Goal: Obtain resource: Download file/media

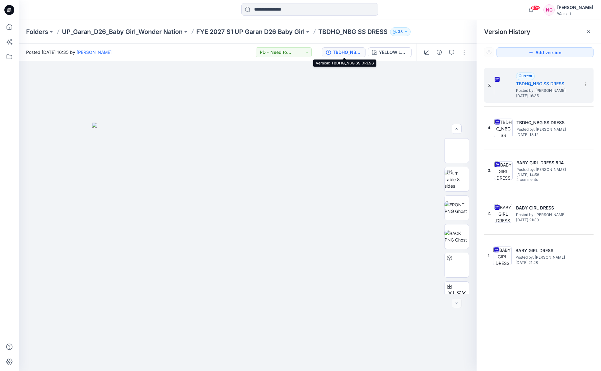
scroll to position [70, 0]
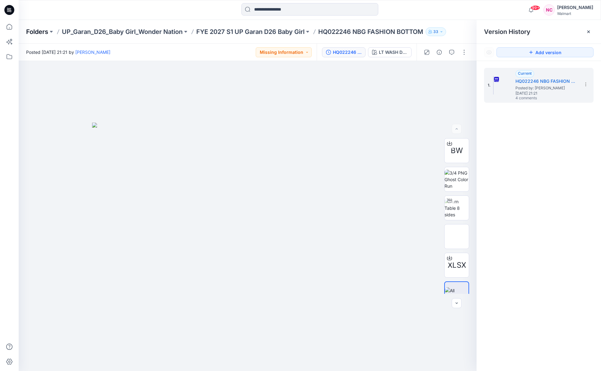
click at [41, 32] on p "Folders" at bounding box center [37, 31] width 22 height 9
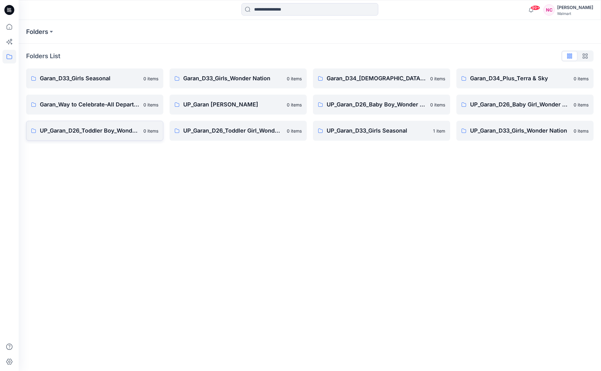
click at [108, 131] on p "UP_Garan_D26_Toddler Boy_Wonder_Nation" at bounding box center [90, 130] width 100 height 9
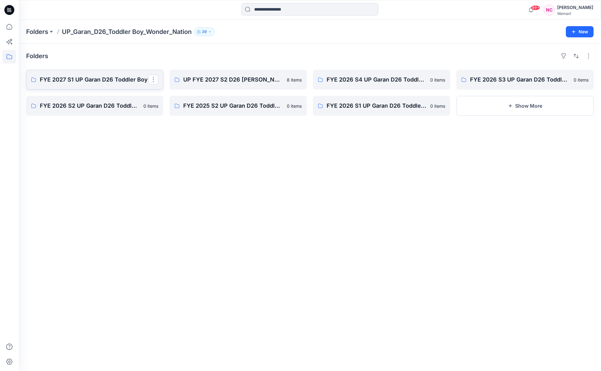
click at [77, 82] on p "FYE 2027 S1 UP Garan D26 Toddler Boy" at bounding box center [94, 79] width 109 height 9
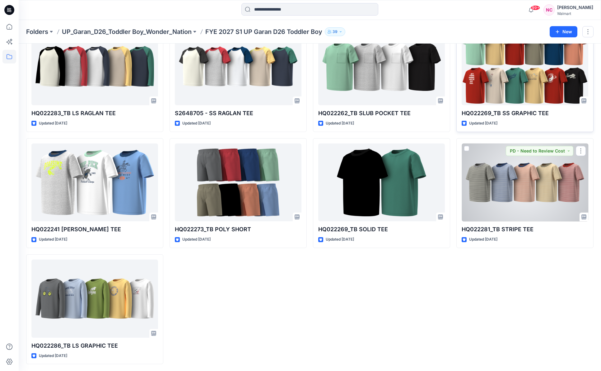
scroll to position [255, 0]
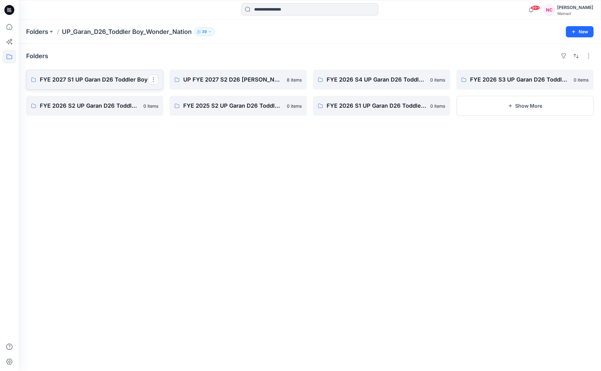
click at [110, 78] on p "FYE 2027 S1 UP Garan D26 Toddler Boy" at bounding box center [94, 79] width 109 height 9
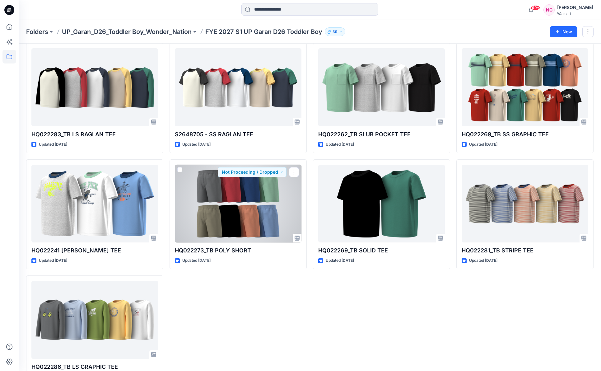
scroll to position [280, 0]
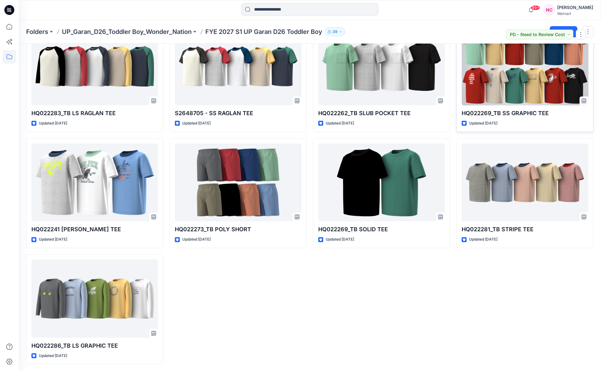
click at [509, 80] on div at bounding box center [525, 66] width 127 height 78
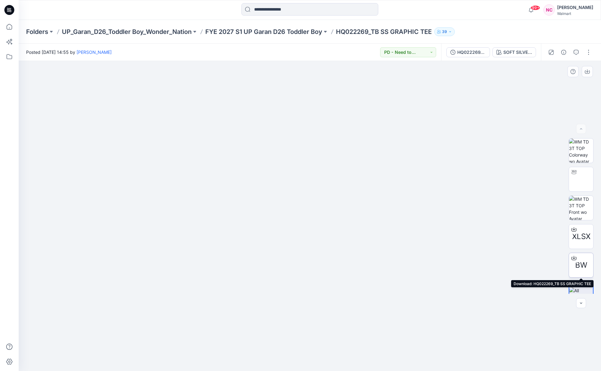
click at [574, 257] on icon at bounding box center [573, 257] width 5 height 5
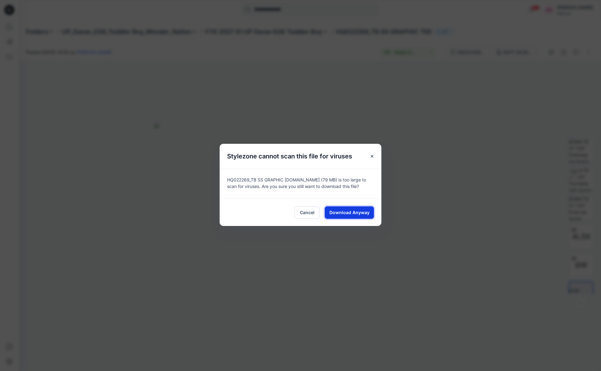
click at [363, 209] on span "Download Anyway" at bounding box center [349, 212] width 40 height 7
